Goal: Information Seeking & Learning: Check status

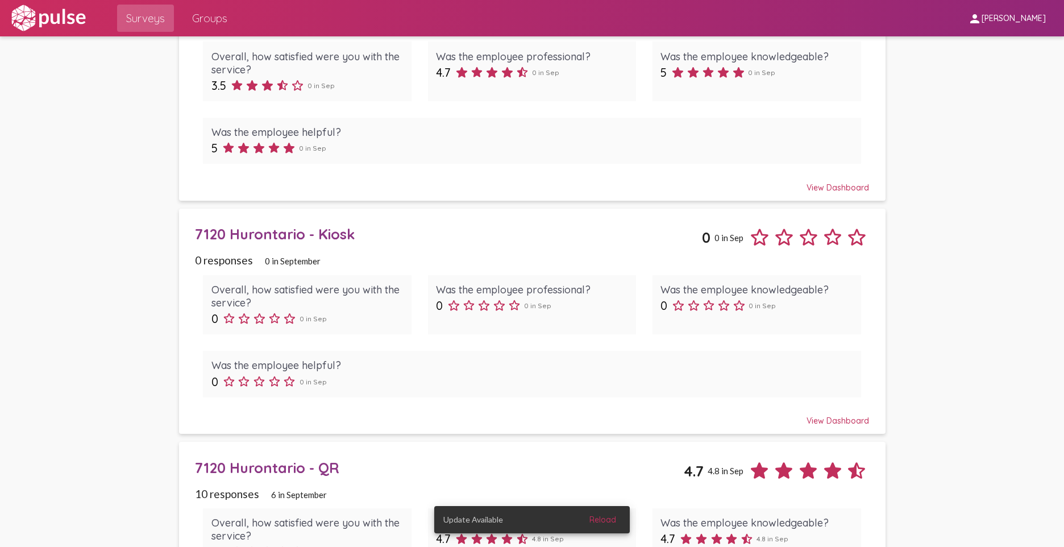
scroll to position [398, 0]
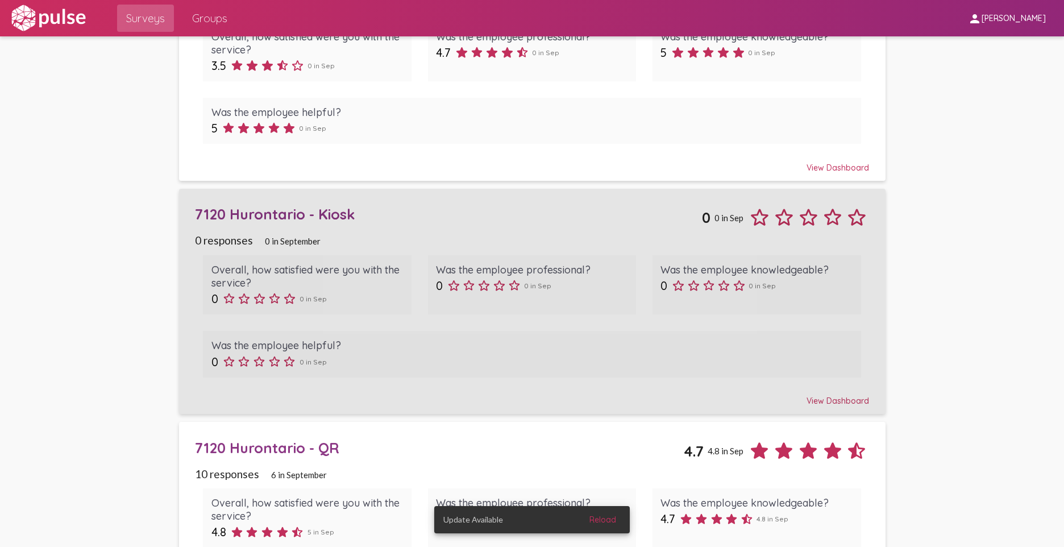
click at [349, 217] on div "7120 Hurontario - Kiosk" at bounding box center [448, 214] width 507 height 18
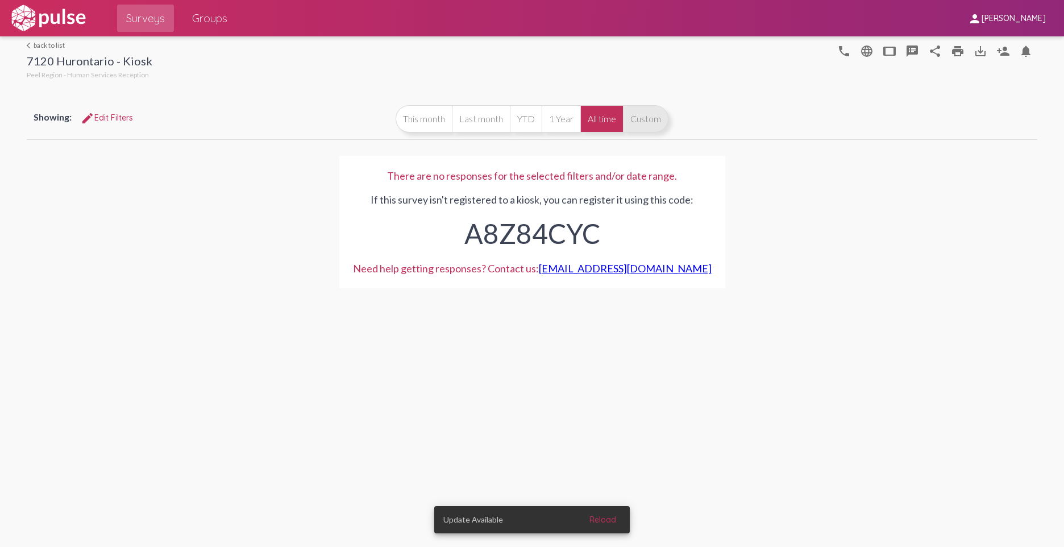
click at [634, 116] on button "Custom" at bounding box center [645, 118] width 45 height 27
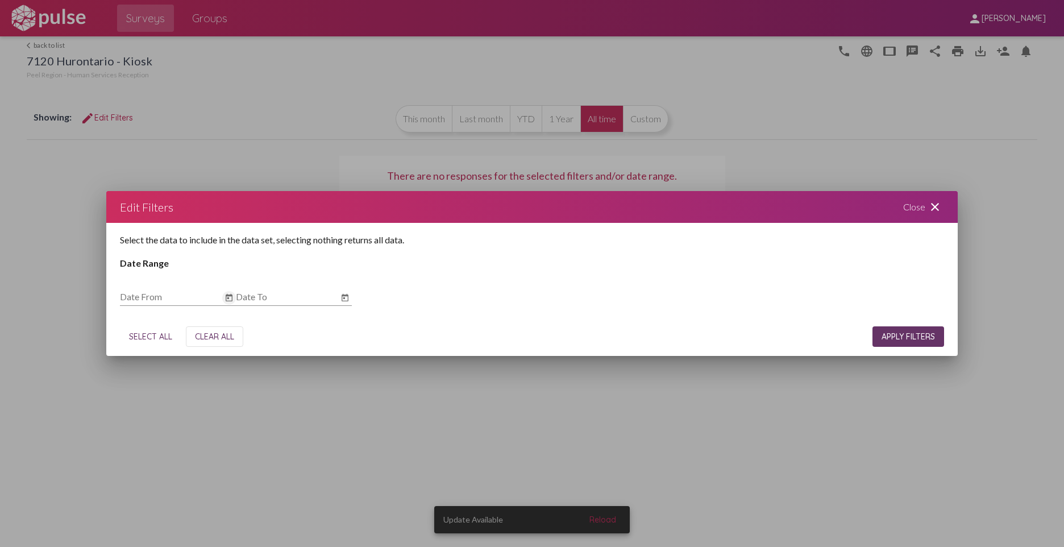
click at [228, 299] on icon "Open calendar" at bounding box center [228, 298] width 9 height 14
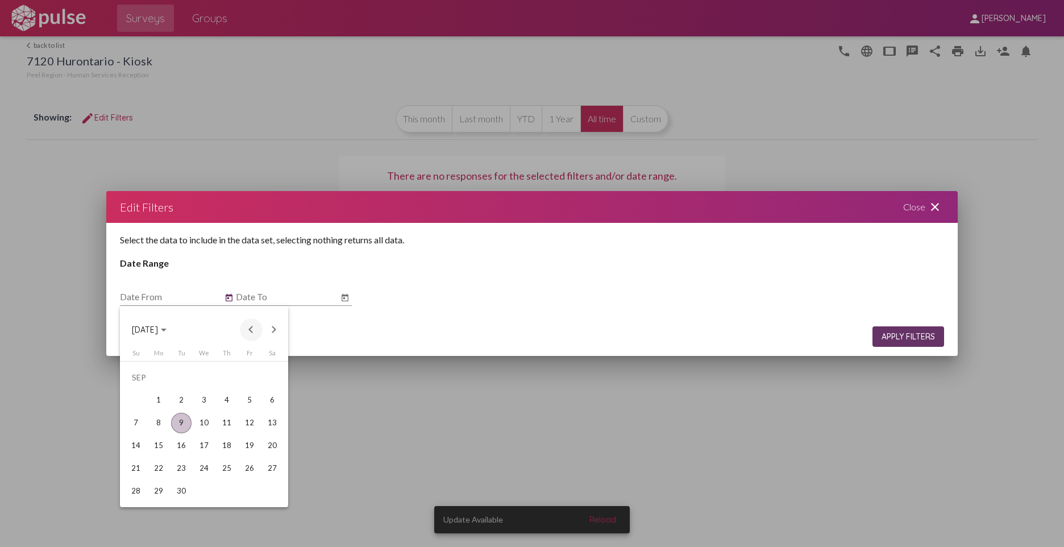
click at [253, 328] on button "Previous month" at bounding box center [251, 329] width 23 height 23
click at [254, 324] on button "Previous month" at bounding box center [251, 329] width 23 height 23
click at [250, 330] on button "Previous month" at bounding box center [251, 329] width 23 height 23
click at [228, 375] on div "1" at bounding box center [227, 377] width 20 height 20
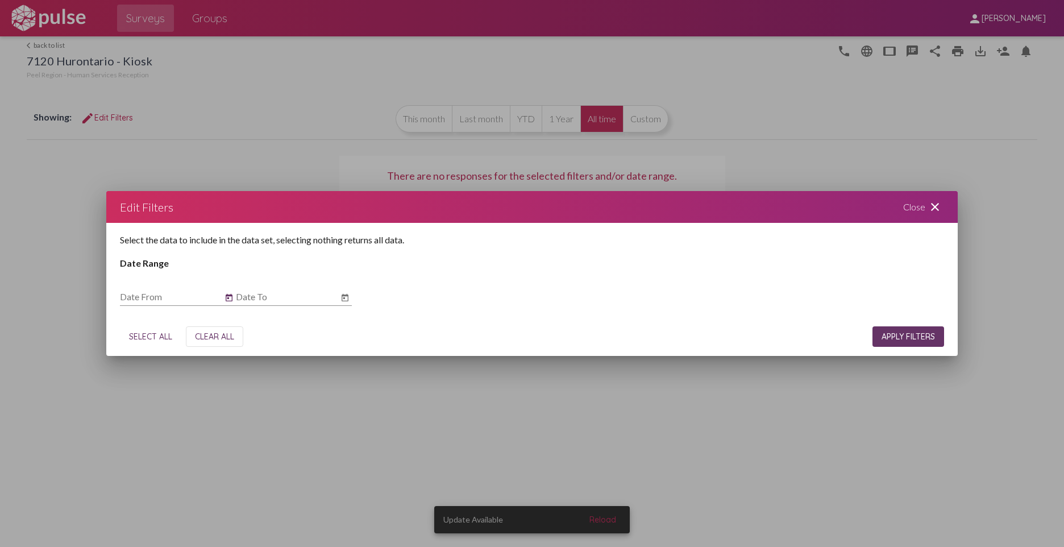
type input "[DATE]"
click at [343, 295] on icon "Open calendar" at bounding box center [345, 296] width 7 height 7
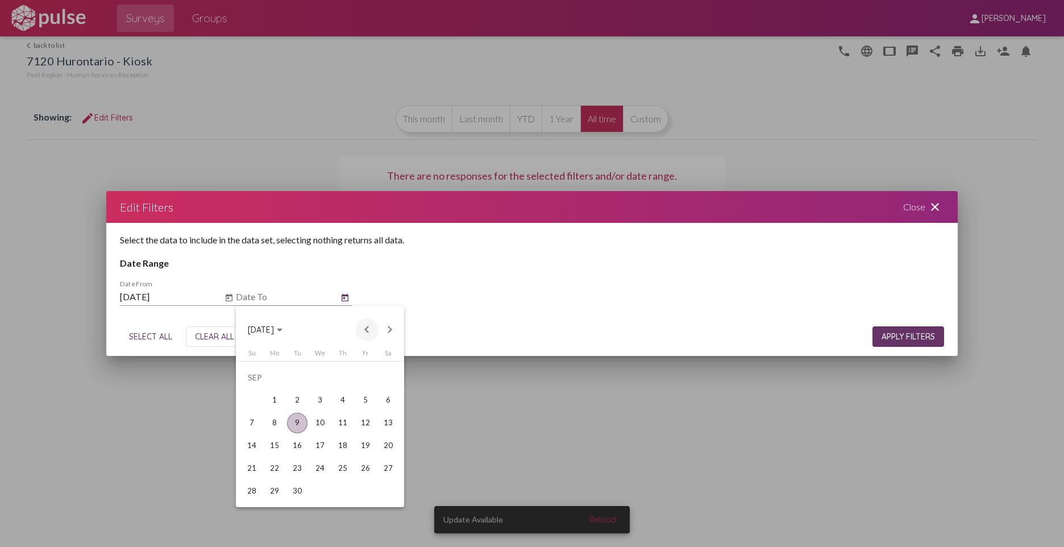
click at [369, 331] on button "Previous month" at bounding box center [367, 329] width 23 height 23
click at [357, 387] on div "29" at bounding box center [365, 468] width 20 height 20
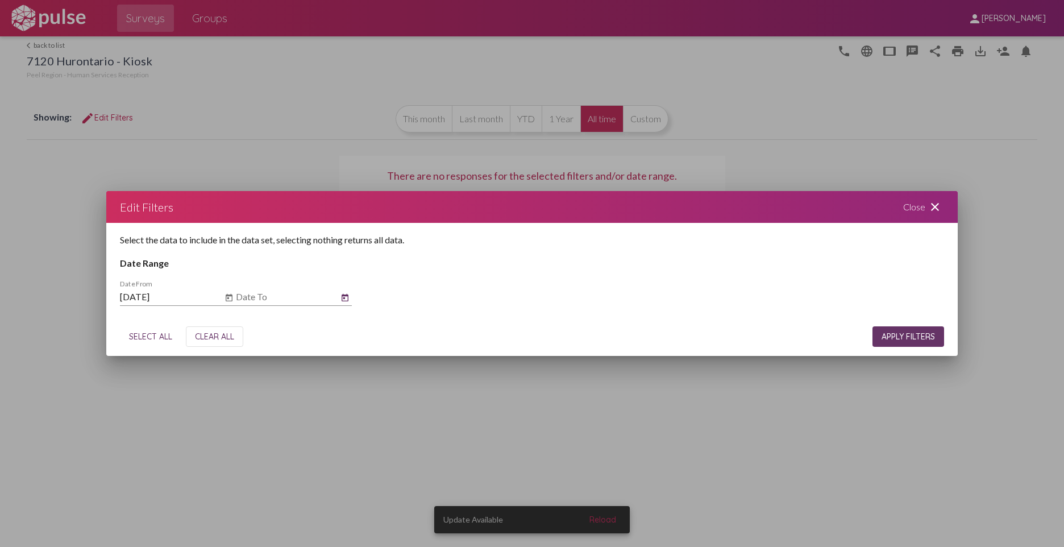
type input "[DATE]"
click at [700, 343] on button "APPLY FILTERS" at bounding box center [908, 336] width 72 height 20
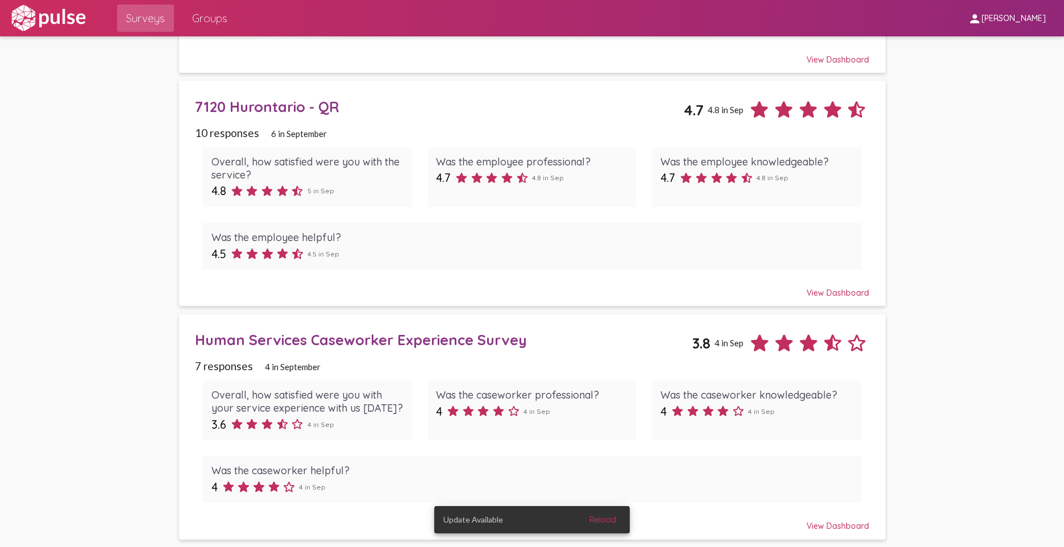
scroll to position [740, 0]
click at [420, 349] on div "Human Services Caseworker Experience Survey 3.8 4 in Sep" at bounding box center [532, 337] width 674 height 33
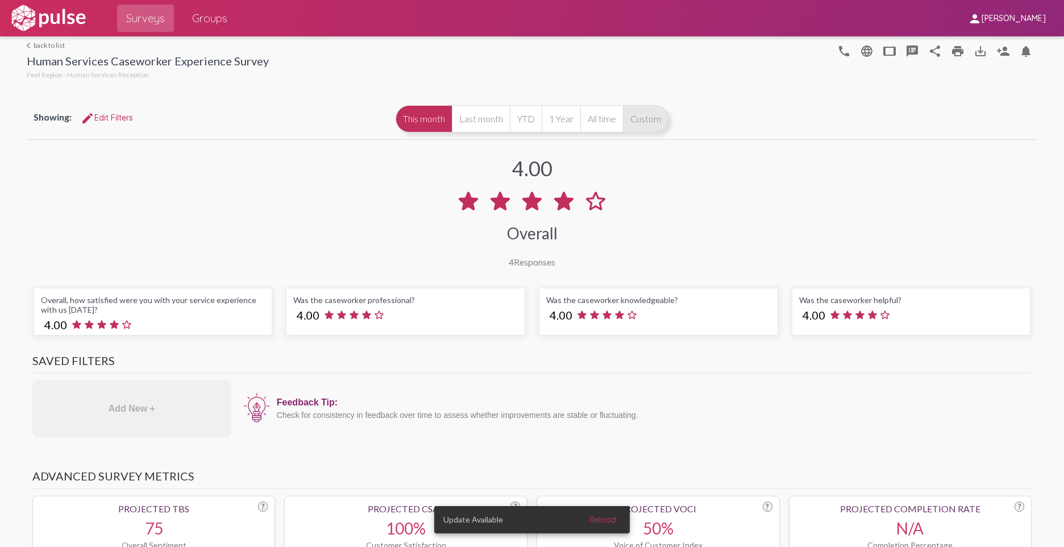
click at [634, 119] on button "Custom" at bounding box center [645, 118] width 45 height 27
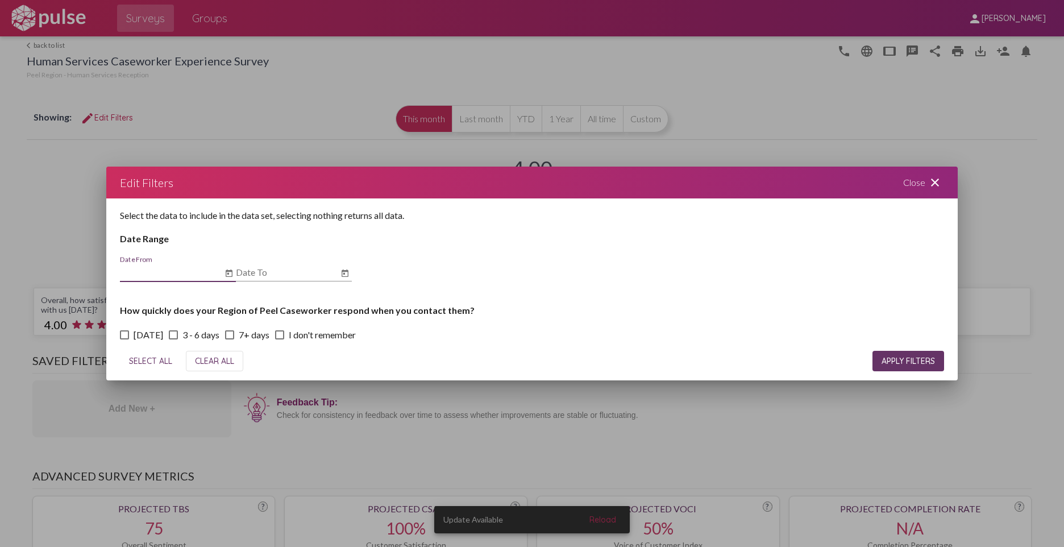
click at [227, 276] on icon "Open calendar" at bounding box center [228, 274] width 9 height 14
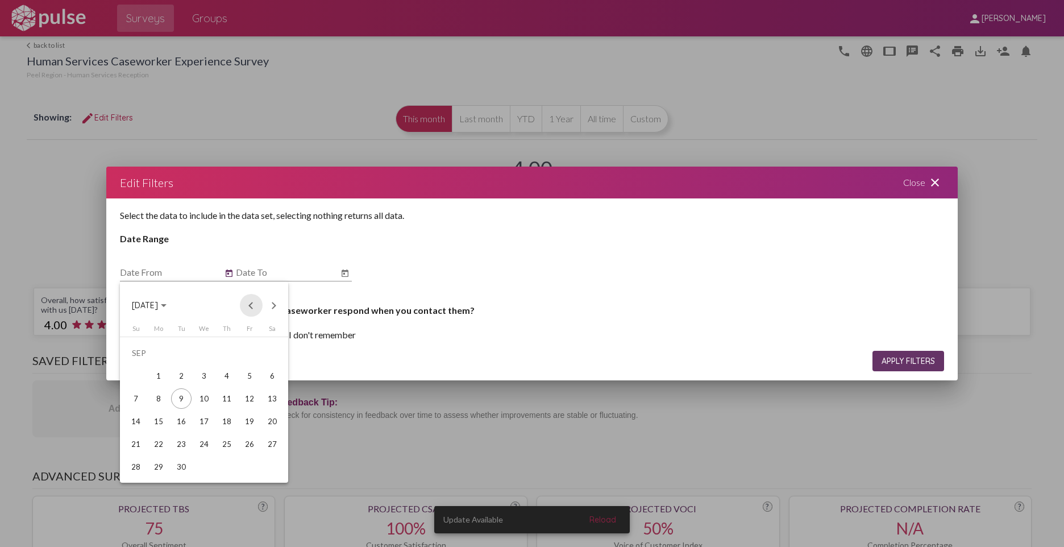
click at [251, 309] on button "Previous month" at bounding box center [251, 305] width 23 height 23
click at [230, 348] on div "1" at bounding box center [227, 353] width 20 height 20
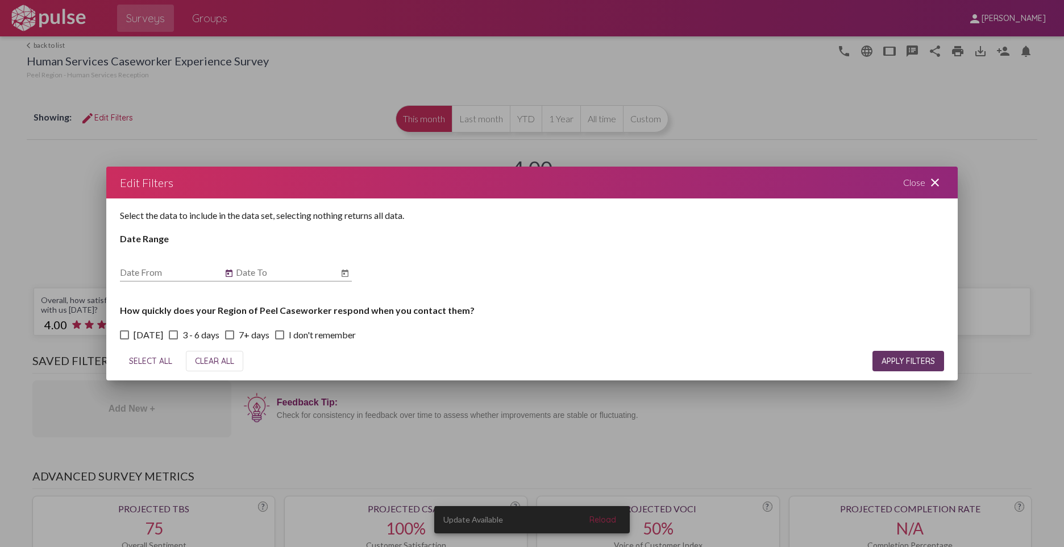
type input "[DATE]"
click at [343, 268] on icon "Open calendar" at bounding box center [344, 274] width 9 height 14
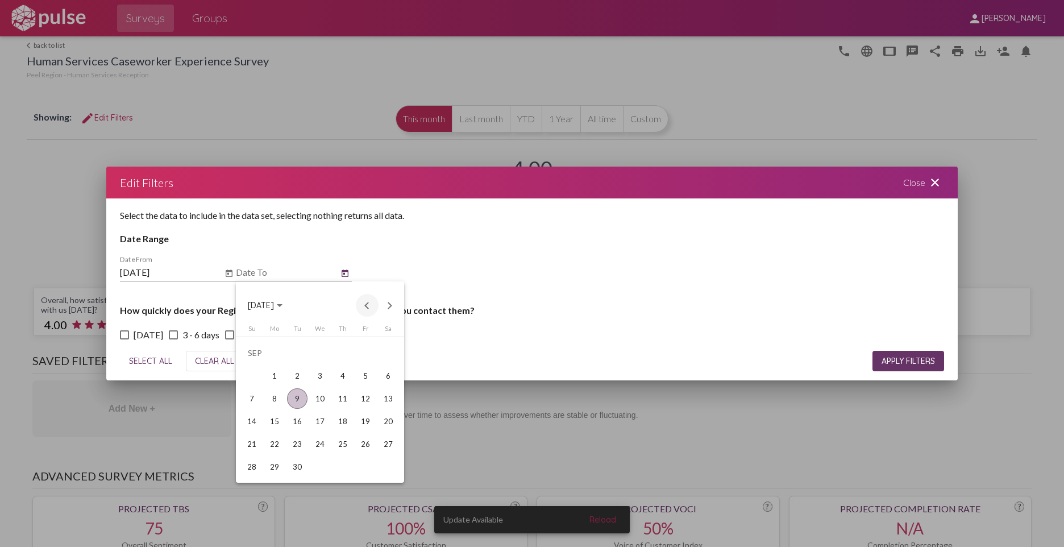
click at [375, 306] on button "Previous month" at bounding box center [367, 305] width 23 height 23
click at [356, 387] on td "29" at bounding box center [365, 443] width 23 height 23
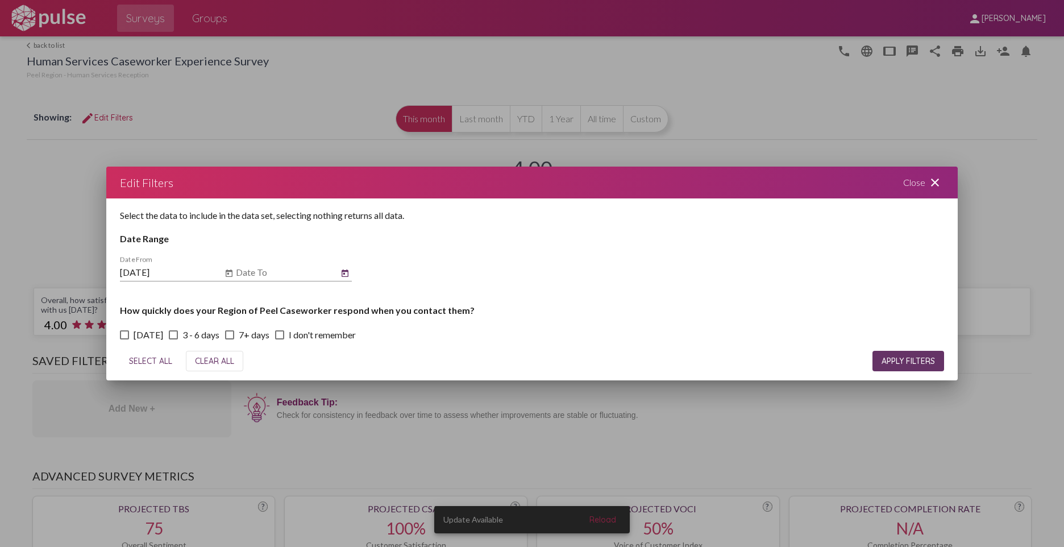
type input "[DATE]"
click at [700, 352] on button "APPLY FILTERS" at bounding box center [908, 361] width 72 height 20
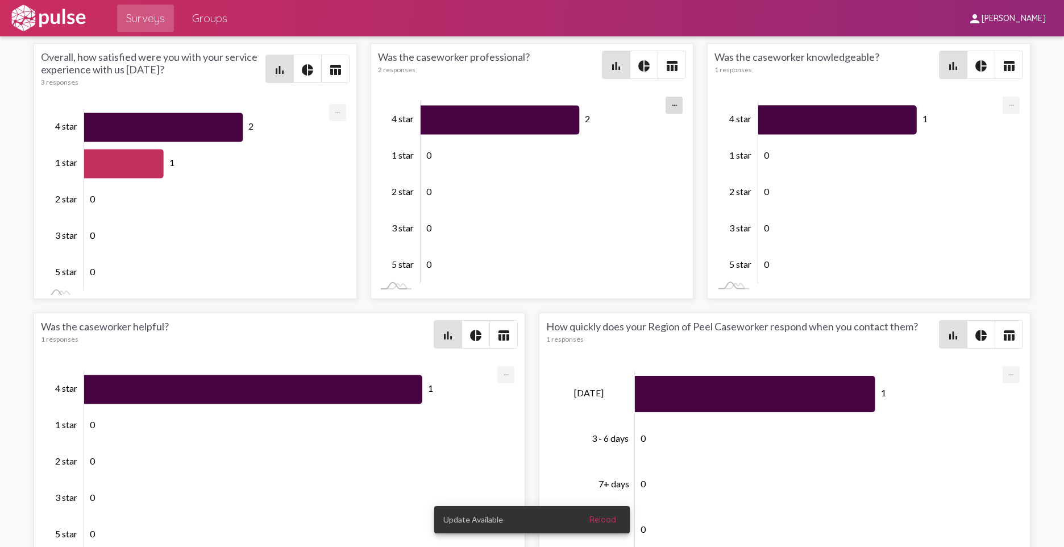
scroll to position [1537, 0]
